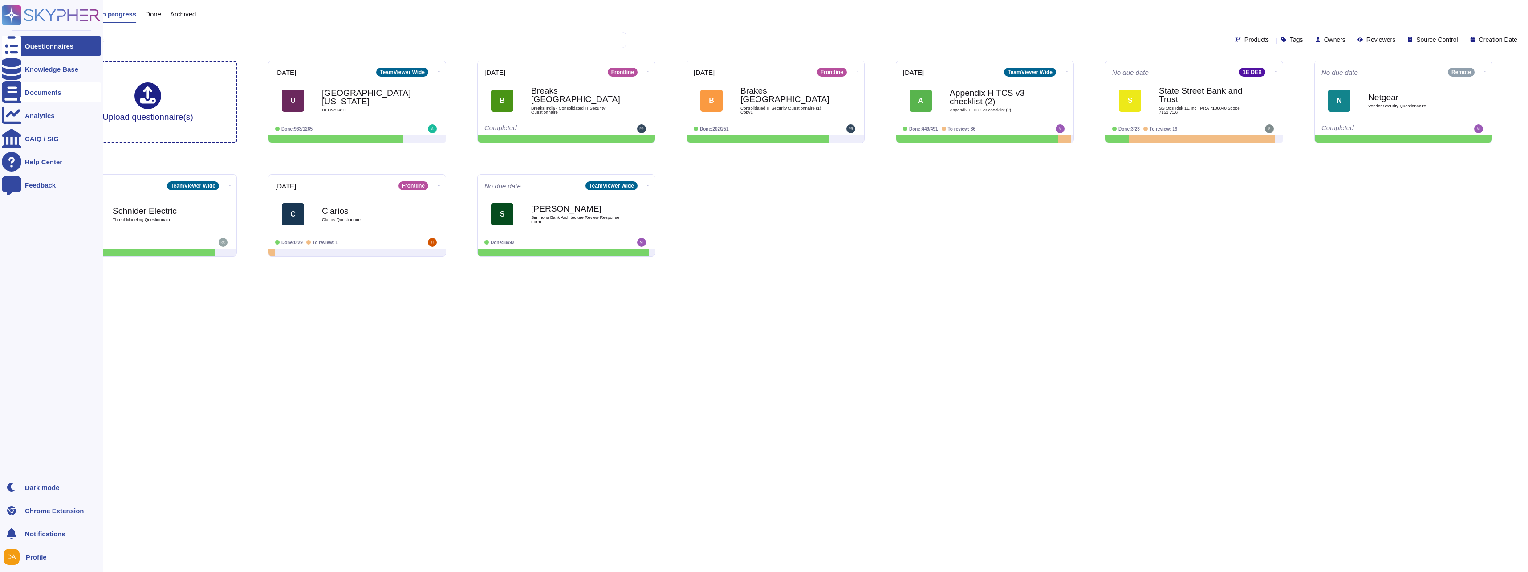
click at [41, 88] on div "Documents" at bounding box center [51, 92] width 99 height 20
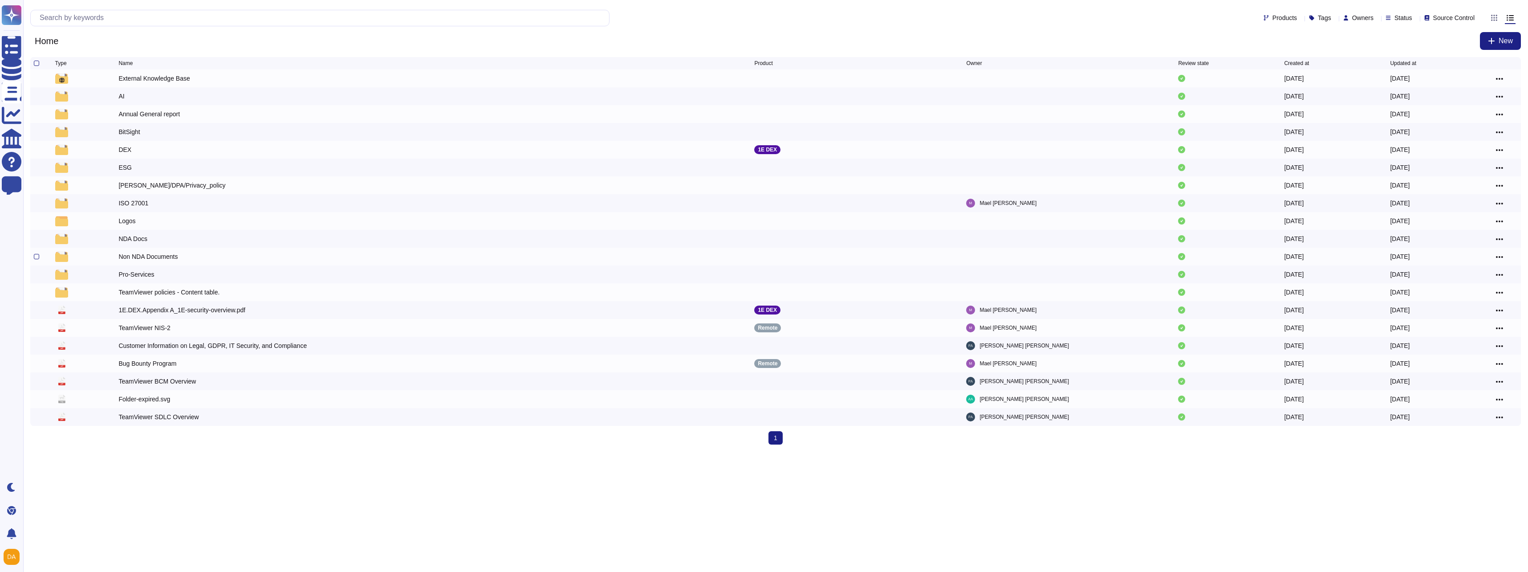
click at [138, 258] on div "Non NDA Documents" at bounding box center [147, 256] width 59 height 9
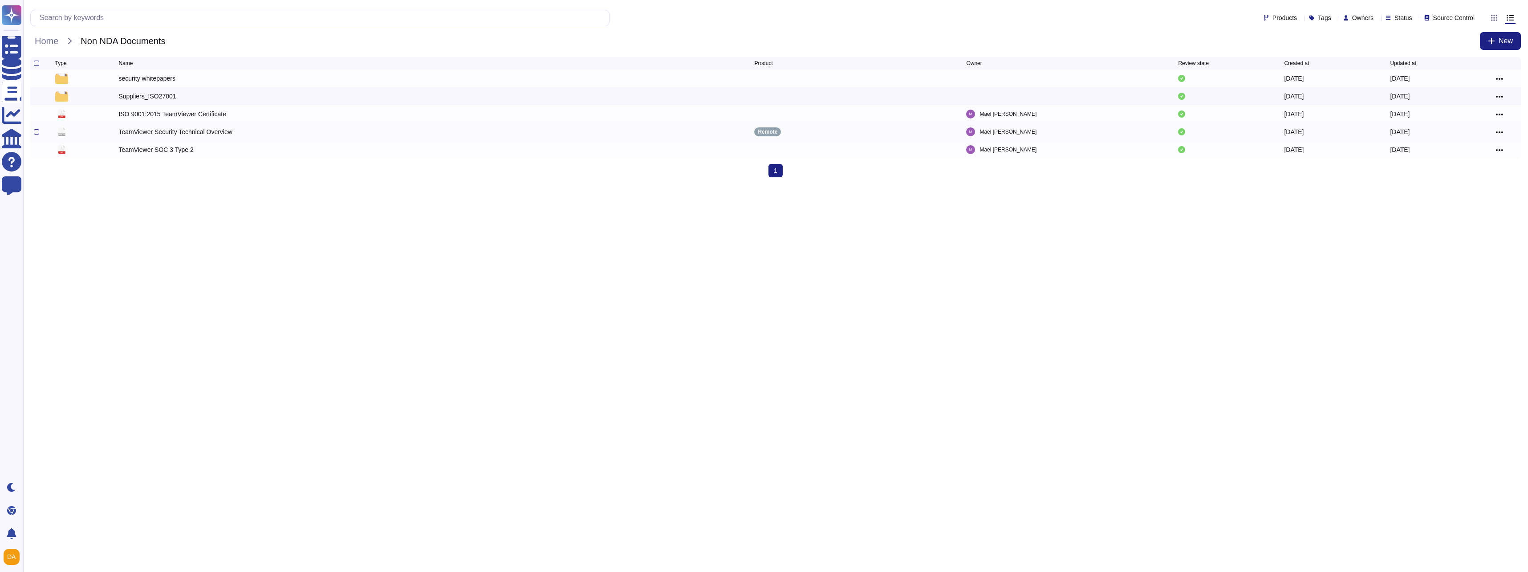
click at [189, 130] on div "TeamViewer Security Technical Overview" at bounding box center [175, 131] width 114 height 9
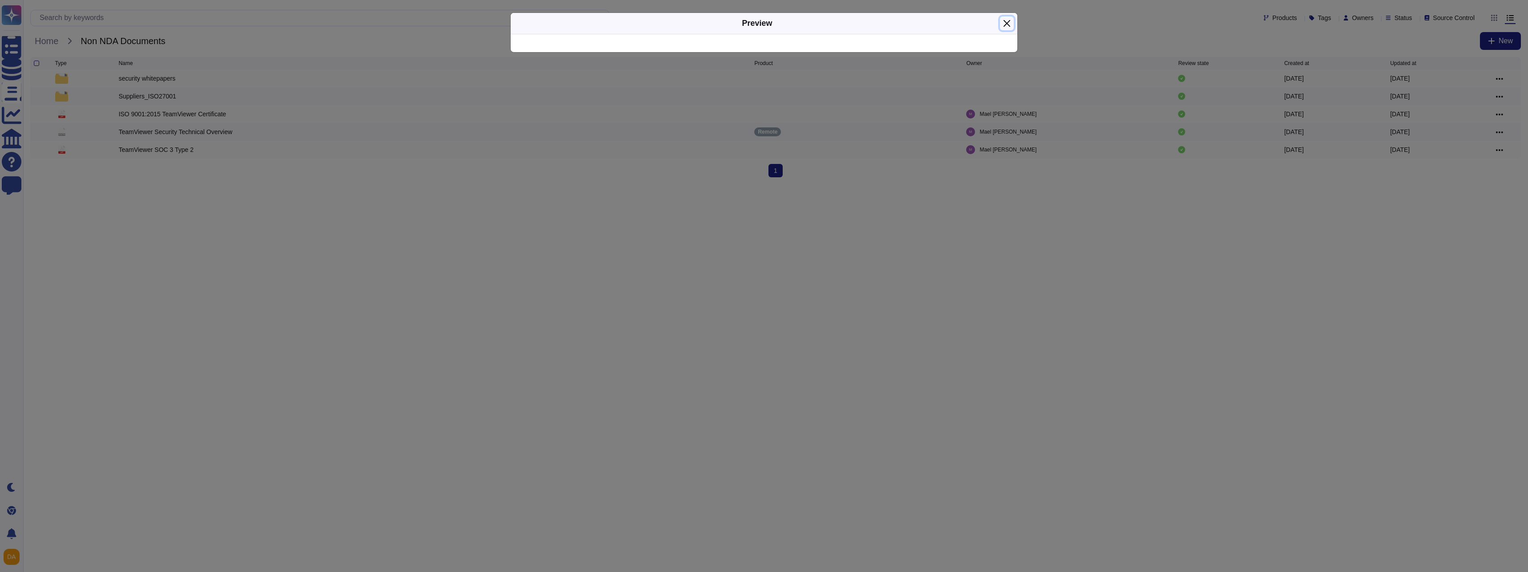
click at [1007, 25] on button "Close" at bounding box center [1007, 23] width 14 height 14
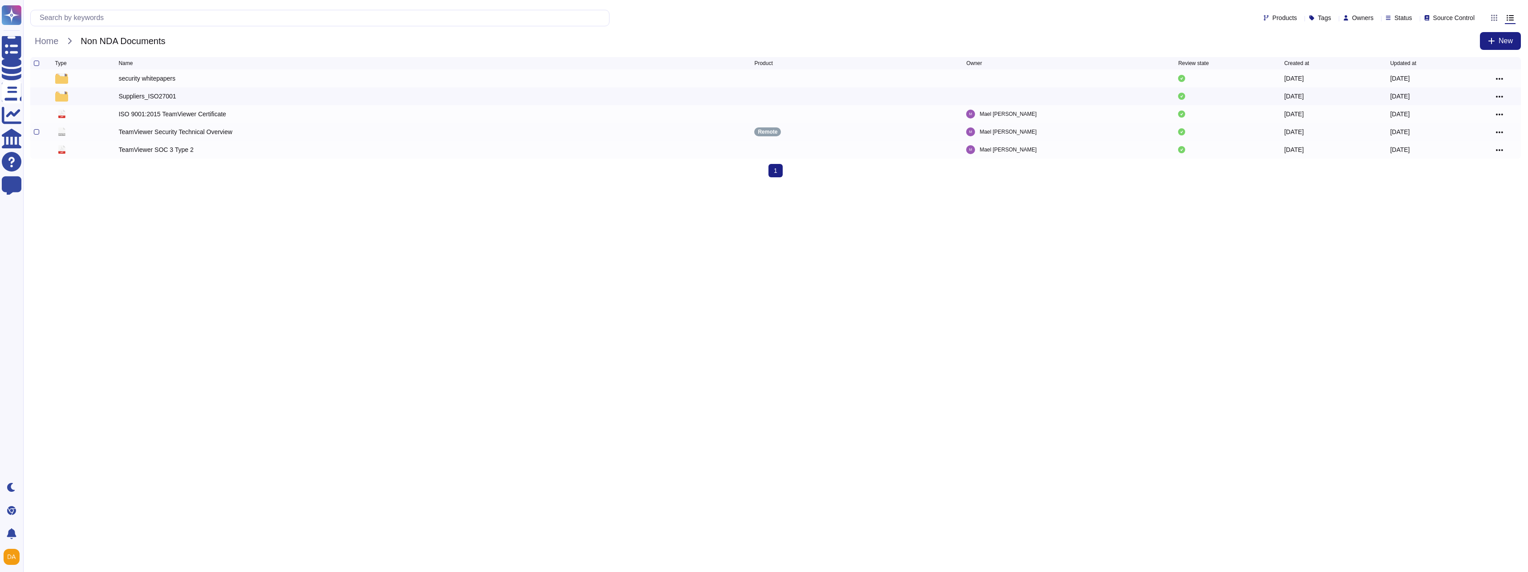
click at [1499, 132] on icon at bounding box center [1499, 132] width 7 height 8
click at [1458, 170] on link "Download" at bounding box center [1467, 172] width 70 height 12
drag, startPoint x: 399, startPoint y: 240, endPoint x: 393, endPoint y: 247, distance: 9.4
click at [394, 184] on html "Questionnaires Knowledge Base Documents Analytics CAIQ / SIG Help Center Feedba…" at bounding box center [764, 92] width 1528 height 184
